Goal: Information Seeking & Learning: Learn about a topic

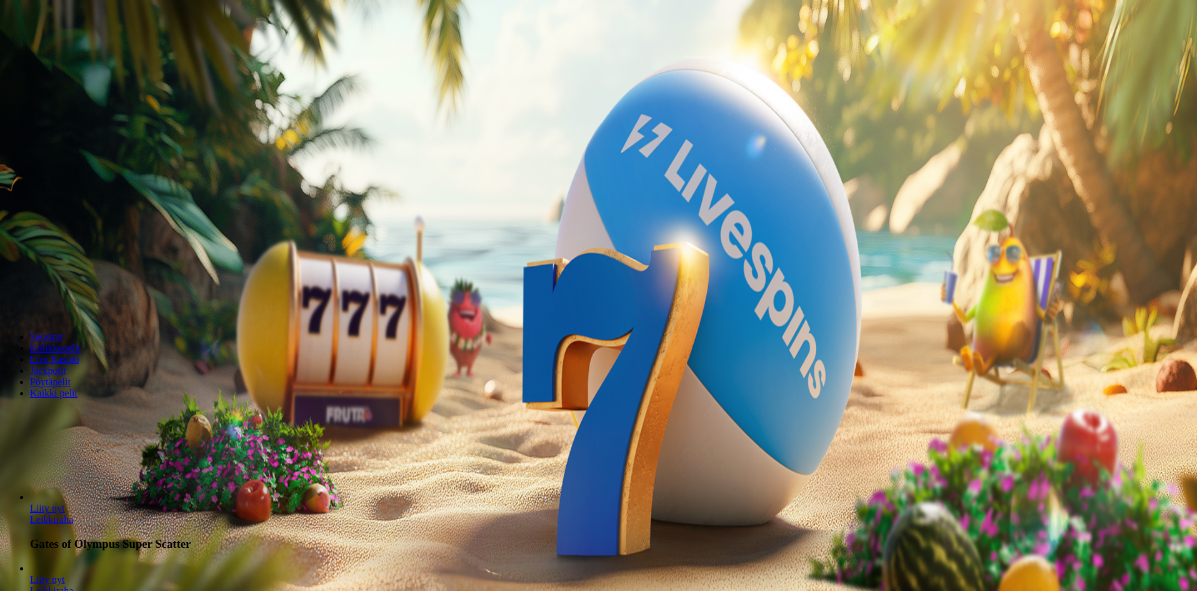
click at [71, 50] on span "Kirjaudu" at bounding box center [86, 45] width 31 height 9
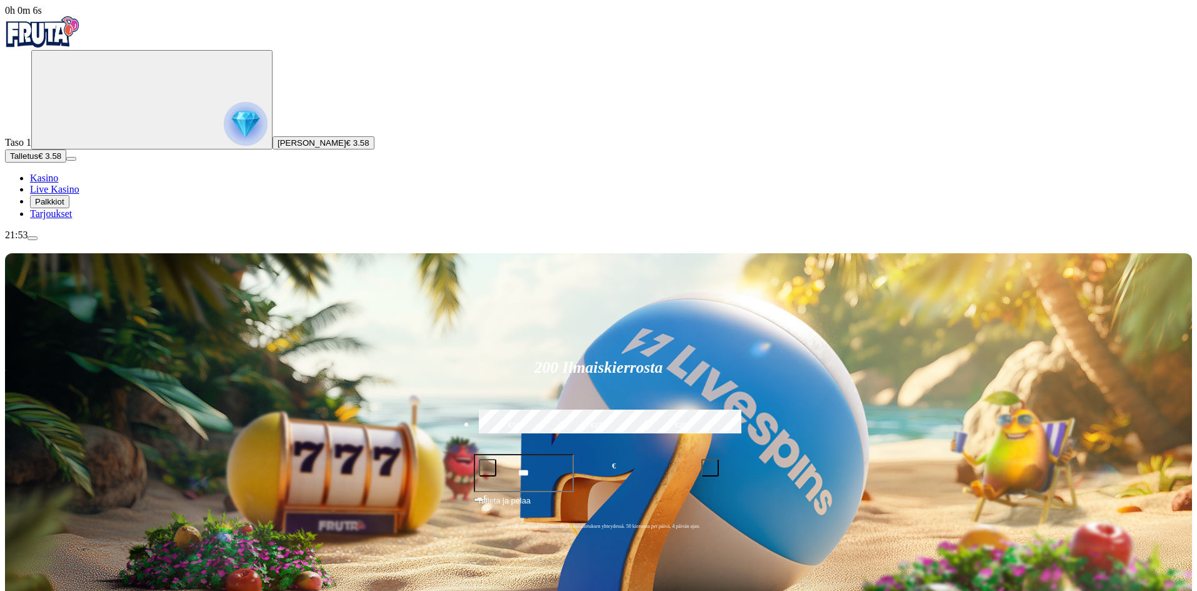
click at [64, 206] on span "Palkkiot" at bounding box center [49, 201] width 29 height 9
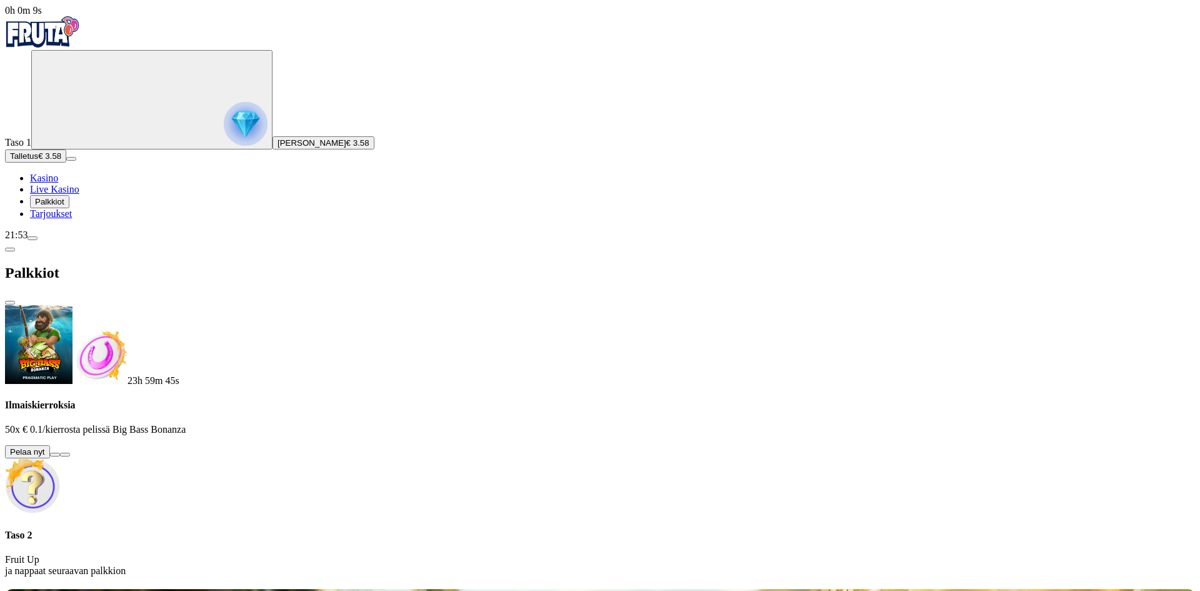
click at [60, 453] on button at bounding box center [55, 455] width 10 height 4
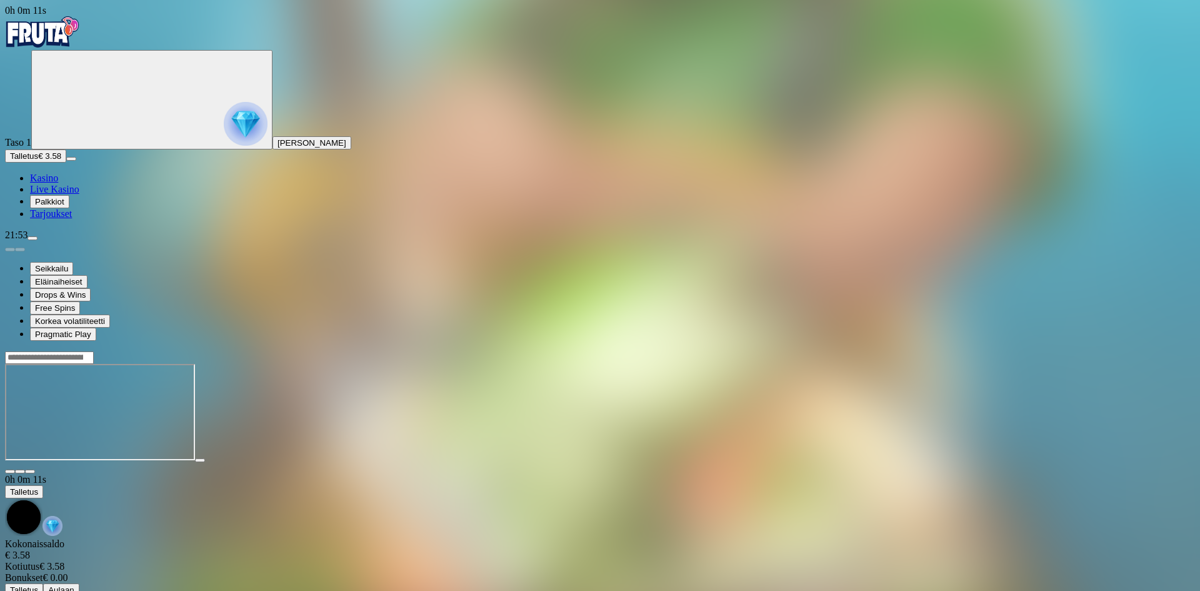
click at [35, 470] on button "button" at bounding box center [30, 472] width 10 height 4
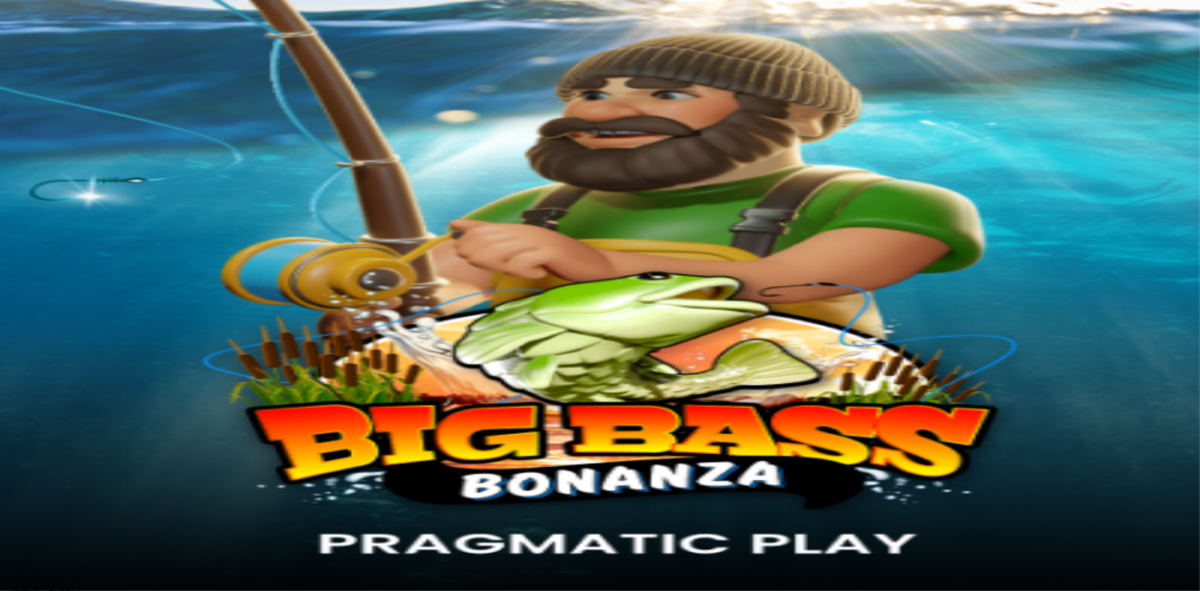
click at [1115, 463] on div at bounding box center [600, 468] width 1190 height 11
click at [30, 471] on span "fullscreen icon" at bounding box center [30, 471] width 0 height 0
click at [80, 34] on img "Primary" at bounding box center [42, 31] width 75 height 31
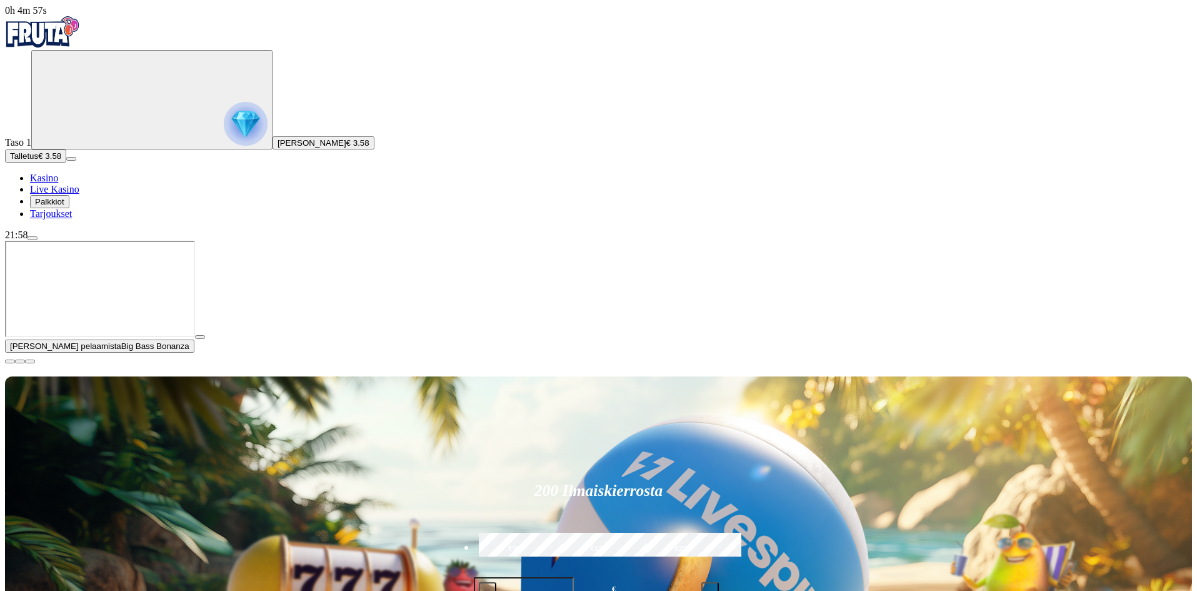
click at [10, 361] on span "close icon" at bounding box center [10, 361] width 0 height 0
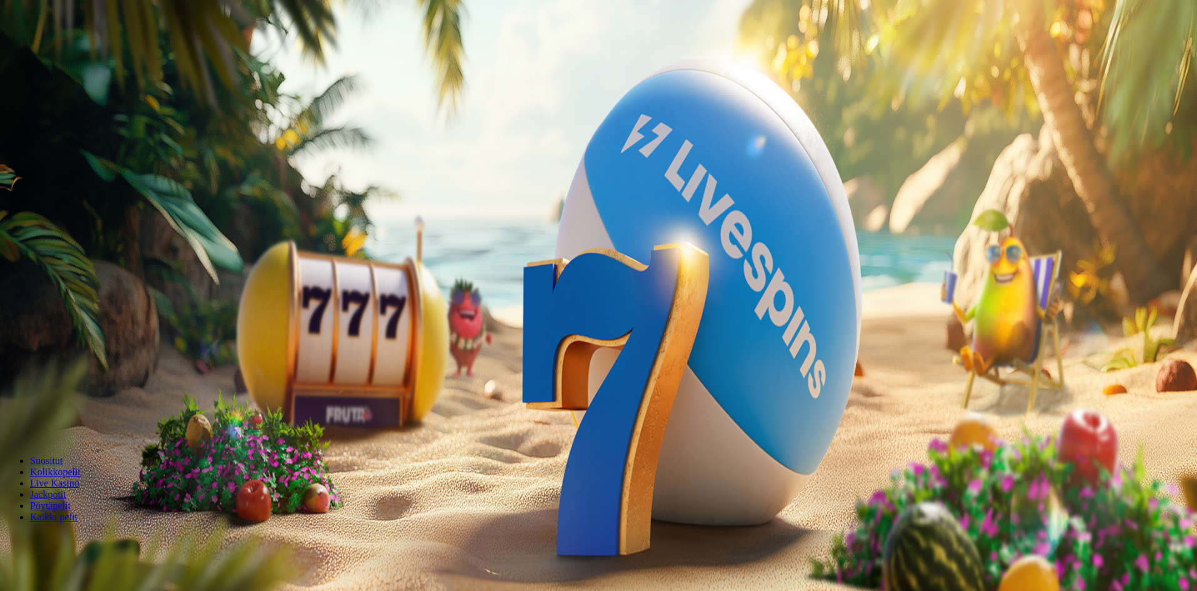
click at [64, 206] on span "Palkkiot" at bounding box center [49, 201] width 29 height 9
click at [72, 219] on span "Tarjoukset" at bounding box center [51, 213] width 42 height 11
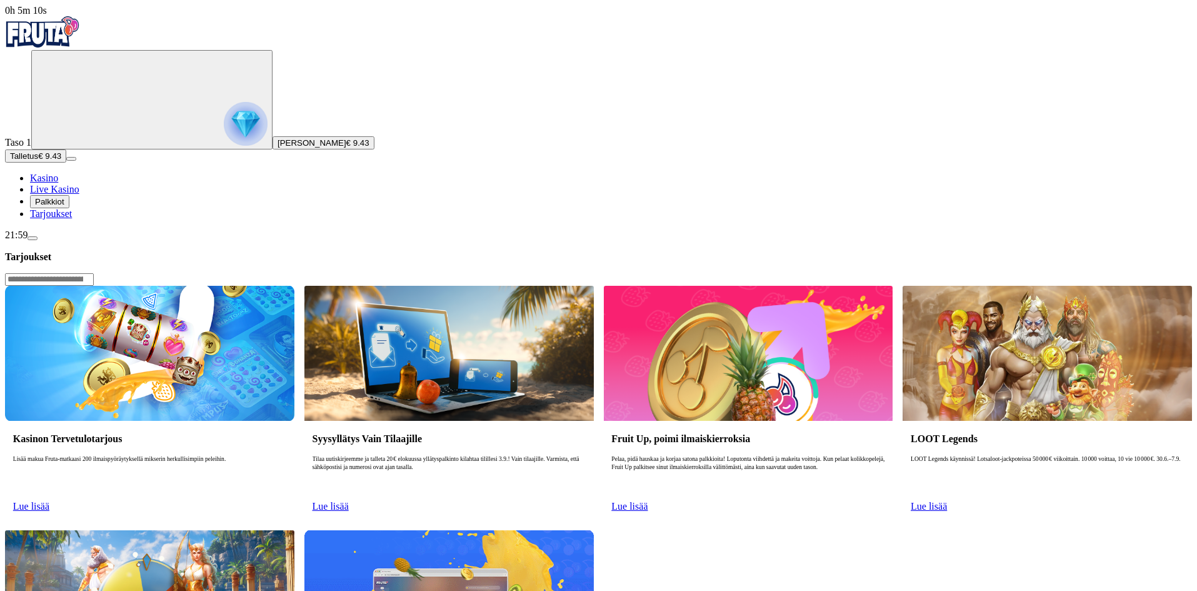
click at [49, 501] on link "Lue lisää" at bounding box center [31, 506] width 36 height 11
